Goal: Transaction & Acquisition: Subscribe to service/newsletter

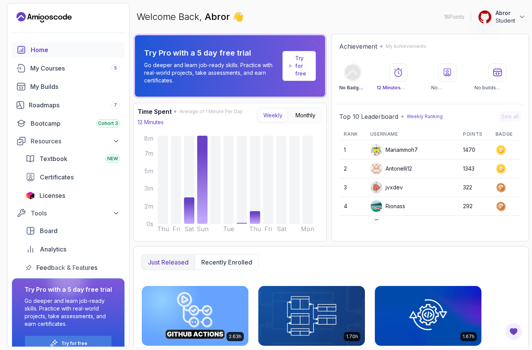
click at [301, 61] on p "Try for free" at bounding box center [302, 65] width 14 height 23
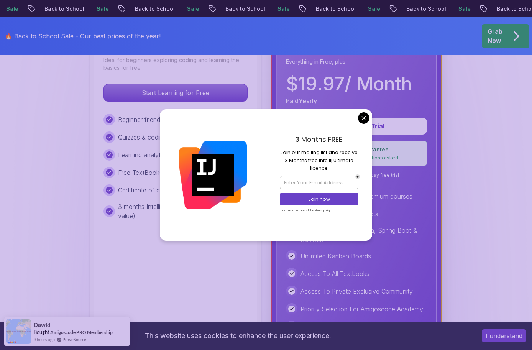
scroll to position [248, 0]
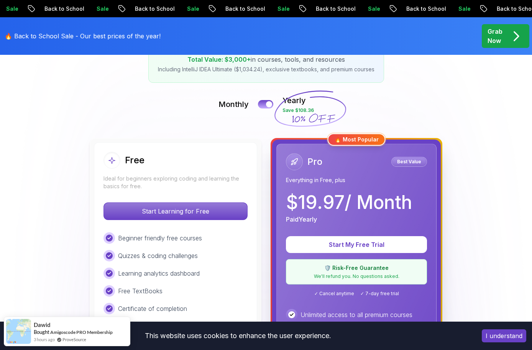
scroll to position [143, 0]
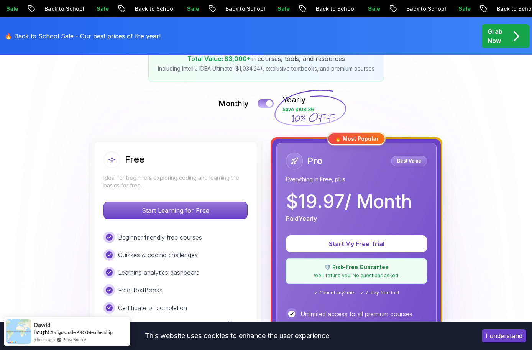
click at [266, 104] on div at bounding box center [269, 103] width 7 height 7
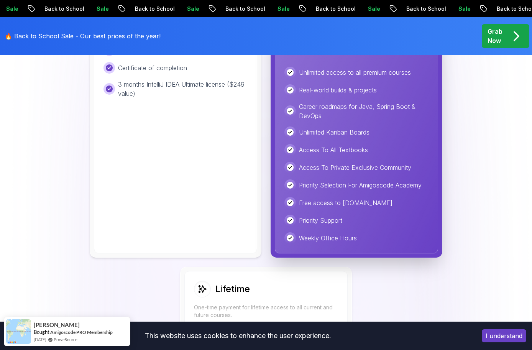
scroll to position [176, 0]
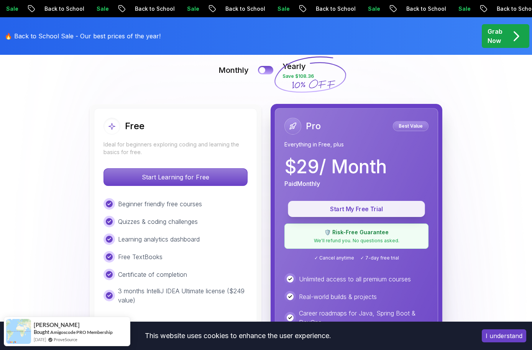
click at [356, 209] on p "Start My Free Trial" at bounding box center [357, 209] width 120 height 9
